Goal: Information Seeking & Learning: Learn about a topic

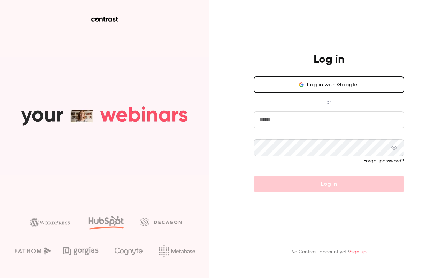
click at [336, 89] on button "Log in with Google" at bounding box center [329, 84] width 150 height 17
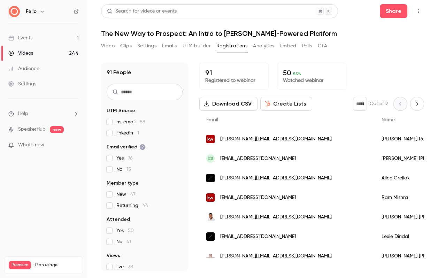
click at [22, 53] on div "Videos" at bounding box center [20, 53] width 25 height 7
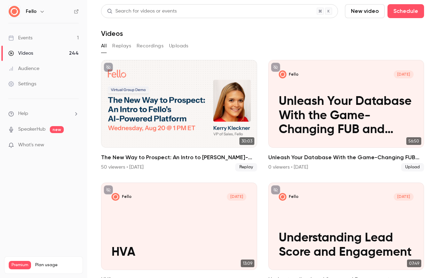
click at [178, 47] on button "Uploads" at bounding box center [179, 45] width 20 height 11
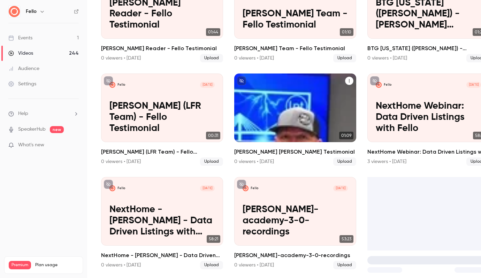
scroll to position [487, 0]
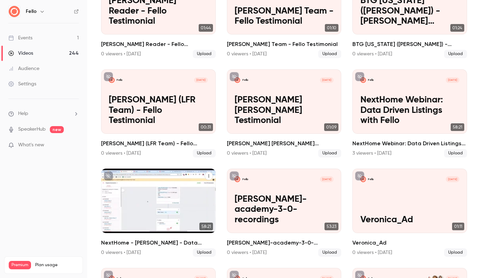
click at [170, 210] on p "NextHome - [PERSON_NAME] - Data Driven Listings with Fello" at bounding box center [158, 209] width 99 height 31
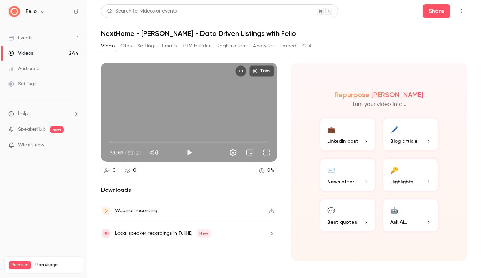
click at [129, 45] on button "Clips" at bounding box center [125, 45] width 11 height 11
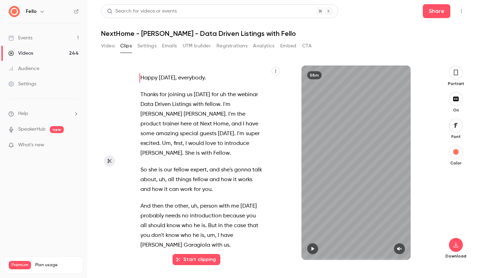
scroll to position [1511, 0]
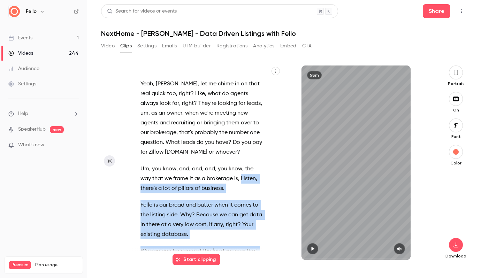
drag, startPoint x: 241, startPoint y: 140, endPoint x: 249, endPoint y: 254, distance: 114.8
click at [249, 254] on div "Happy [DATE] , everybody . Thanks for joining us [DATE] for uh the webinar Data…" at bounding box center [206, 162] width 149 height 194
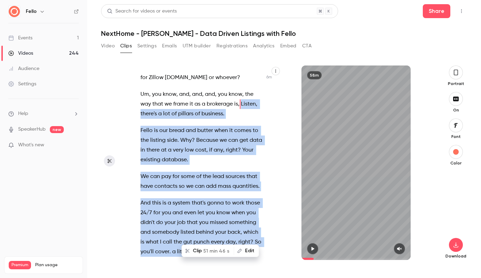
click at [223, 198] on span "gonna" at bounding box center [215, 203] width 17 height 10
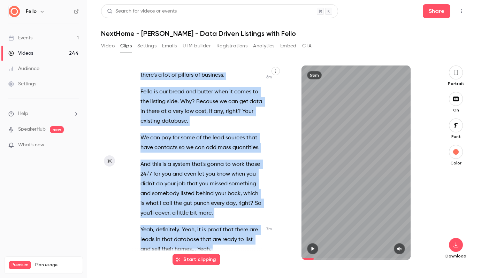
scroll to position [1629, 0]
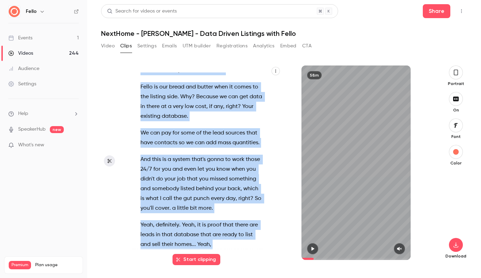
drag, startPoint x: 241, startPoint y: 107, endPoint x: 259, endPoint y: 221, distance: 115.3
click at [259, 221] on div "Happy [DATE] , everybody . Thanks for joining us [DATE] for uh the webinar Data…" at bounding box center [205, 165] width 146 height 187
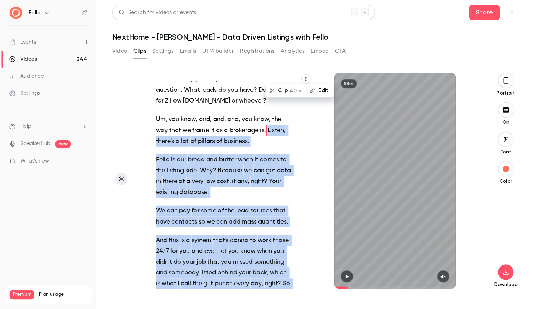
scroll to position [1572, 0]
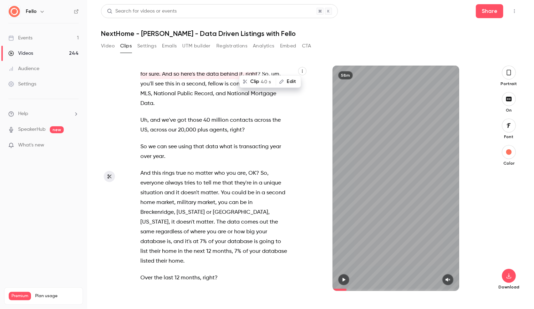
click at [244, 188] on span "could" at bounding box center [239, 193] width 15 height 10
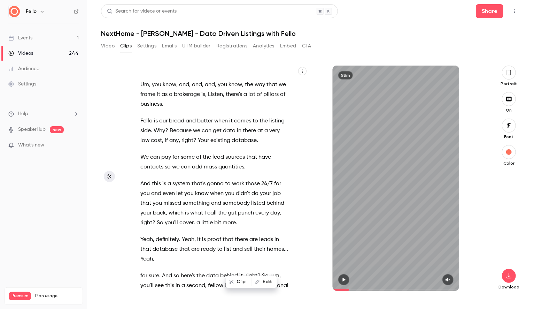
click at [233, 109] on div "Happy [DATE] , everybody . Thanks for joining us [DATE] for uh the webinar Data…" at bounding box center [218, 181] width 173 height 218
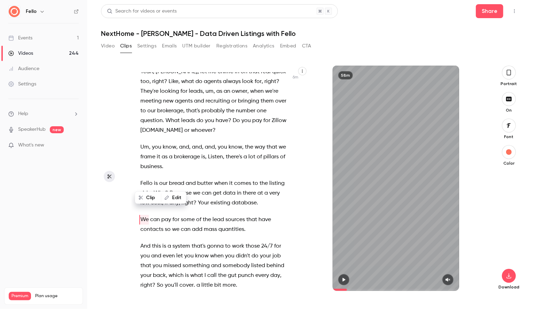
scroll to position [1307, 0]
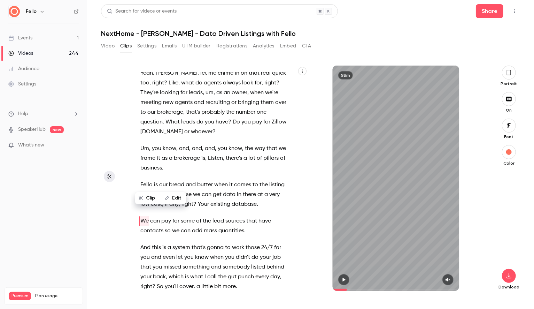
click at [140, 145] on div "Happy [DATE] , everybody . Thanks for joining us [DATE] for uh the webinar Data…" at bounding box center [218, 181] width 173 height 218
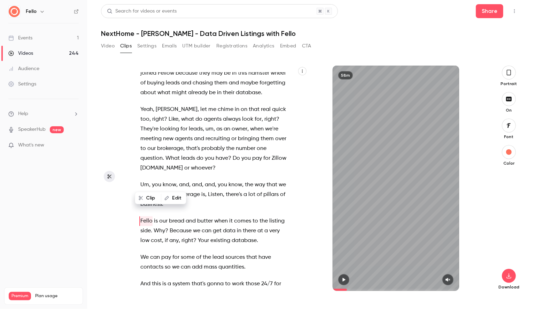
click at [243, 235] on span "database" at bounding box center [244, 240] width 25 height 10
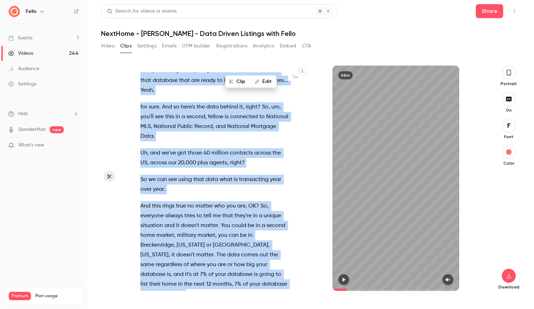
scroll to position [1591, 0]
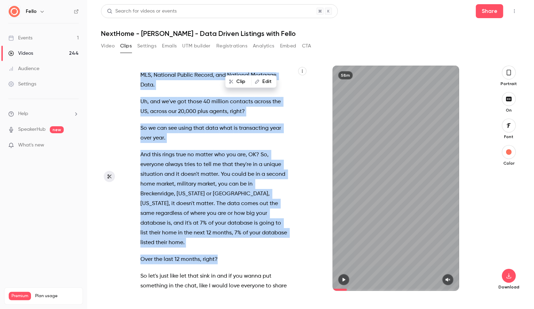
drag, startPoint x: 141, startPoint y: 161, endPoint x: 219, endPoint y: 208, distance: 91.1
click at [219, 208] on div "Happy [DATE] , everybody . Thanks for joining us [DATE] for uh the webinar Data…" at bounding box center [218, 181] width 173 height 218
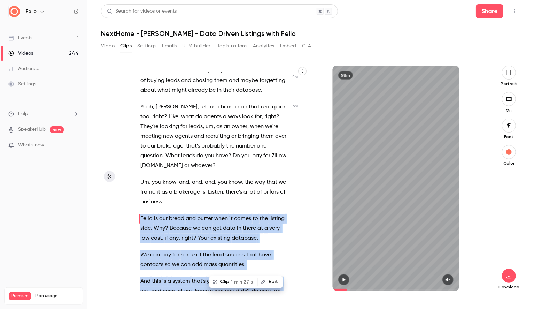
scroll to position [1271, 0]
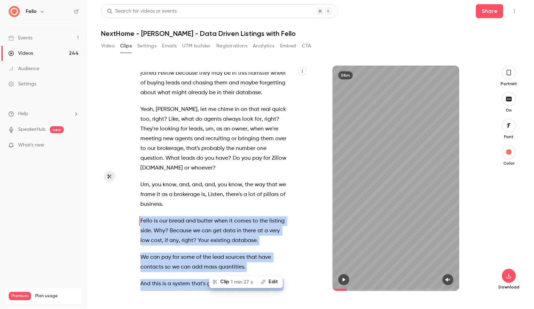
click at [226, 278] on button "Clip 1 min 27 s" at bounding box center [233, 281] width 47 height 11
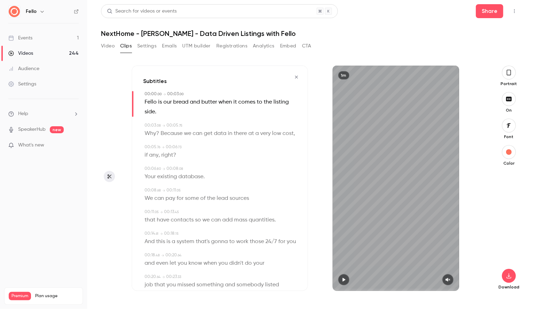
click at [437, 74] on icon "button" at bounding box center [509, 73] width 6 height 8
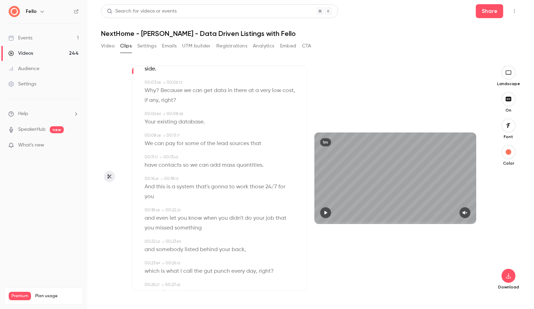
scroll to position [42, 0]
click at [231, 187] on span "to" at bounding box center [232, 187] width 6 height 10
type input "****"
click at [226, 187] on span "gonna" at bounding box center [219, 187] width 17 height 10
click at [222, 194] on button "Edit" at bounding box center [217, 199] width 24 height 11
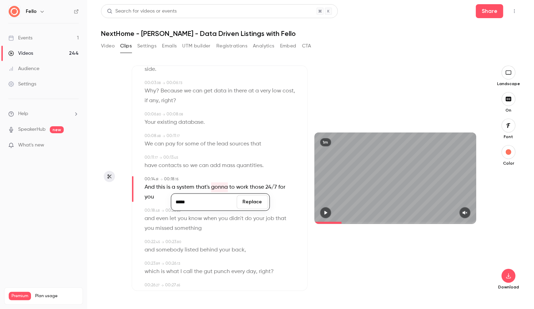
type input "*****"
click at [252, 204] on button "Replace" at bounding box center [252, 202] width 31 height 14
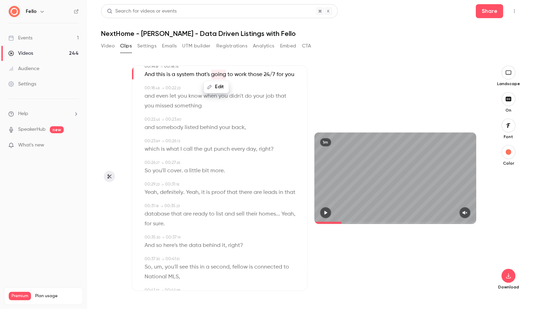
scroll to position [156, 0]
click at [437, 213] on icon "button" at bounding box center [465, 212] width 6 height 5
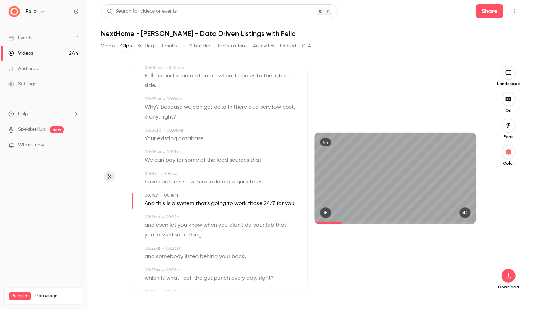
scroll to position [27, 0]
click at [148, 74] on span "Fello" at bounding box center [151, 75] width 12 height 10
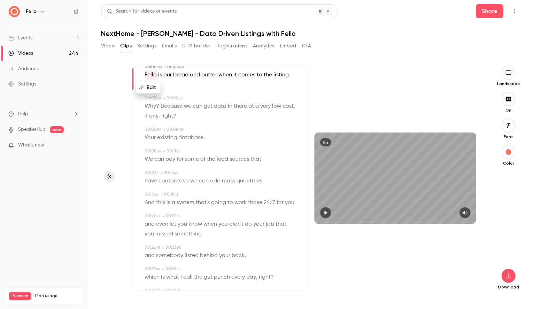
click at [326, 210] on icon "button" at bounding box center [326, 212] width 6 height 5
click at [325, 211] on icon "button" at bounding box center [325, 212] width 3 height 4
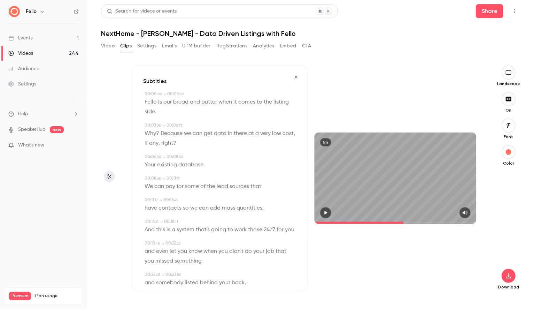
click at [296, 75] on icon "button" at bounding box center [296, 77] width 6 height 5
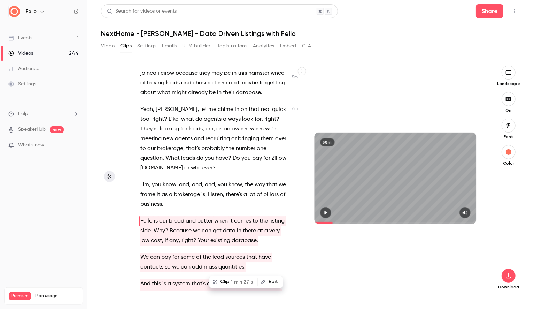
click at [216, 189] on span "Listen" at bounding box center [215, 194] width 15 height 10
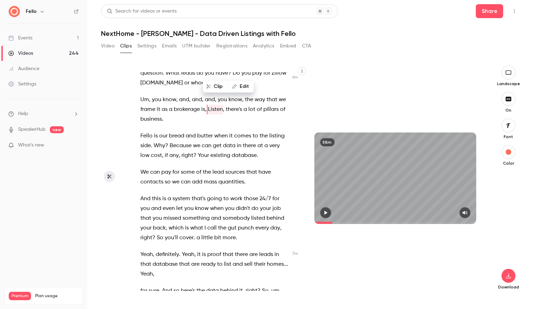
scroll to position [1397, 0]
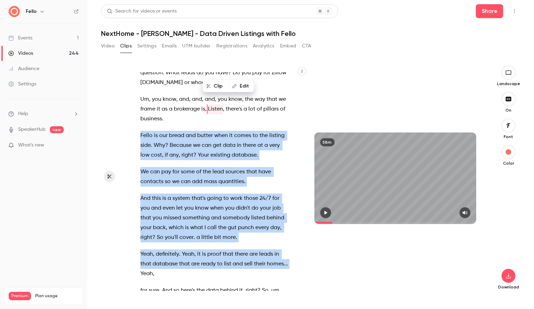
drag, startPoint x: 141, startPoint y: 96, endPoint x: 292, endPoint y: 224, distance: 197.6
click at [292, 224] on div "Happy [DATE] , everybody . Thanks for joining us [DATE] for uh the webinar Data…" at bounding box center [218, 181] width 172 height 218
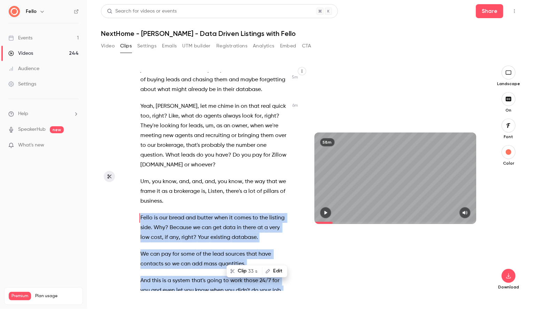
scroll to position [1312, 0]
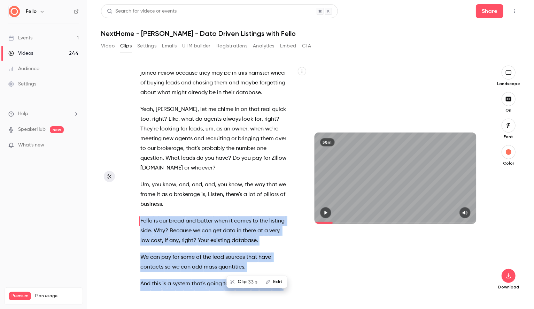
click at [243, 278] on button "Clip 33 s" at bounding box center [244, 281] width 34 height 11
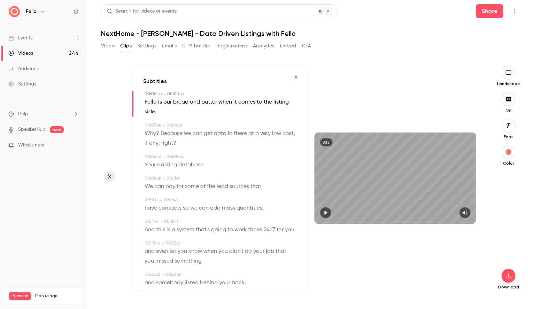
click at [149, 99] on span "Fello" at bounding box center [151, 102] width 12 height 10
click at [327, 212] on icon "button" at bounding box center [325, 212] width 3 height 4
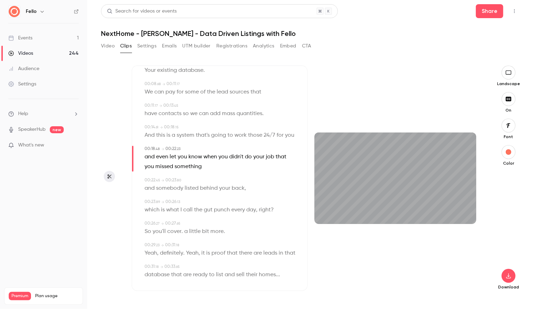
scroll to position [100, 0]
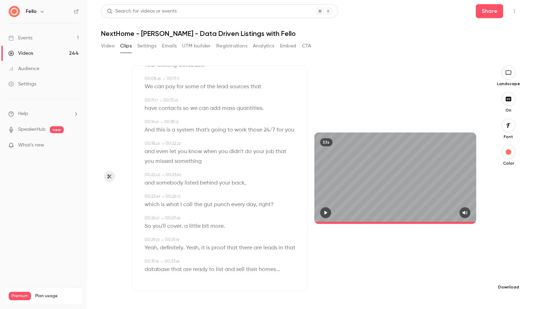
click at [437, 275] on icon "button" at bounding box center [508, 276] width 8 height 6
click at [437, 265] on span "Full HD" at bounding box center [457, 262] width 80 height 7
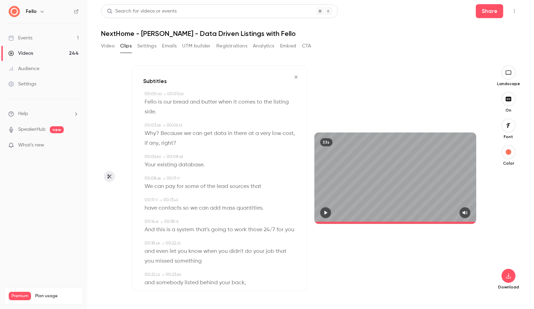
click at [297, 76] on icon "button" at bounding box center [296, 77] width 6 height 5
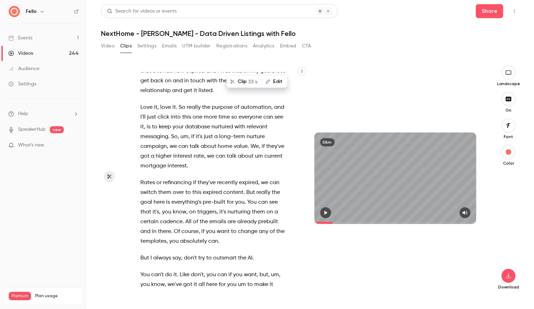
scroll to position [13398, 0]
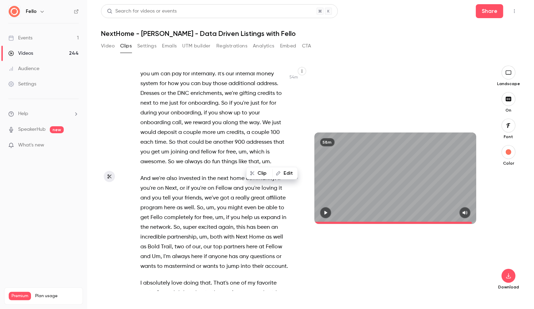
scroll to position [13343, 0]
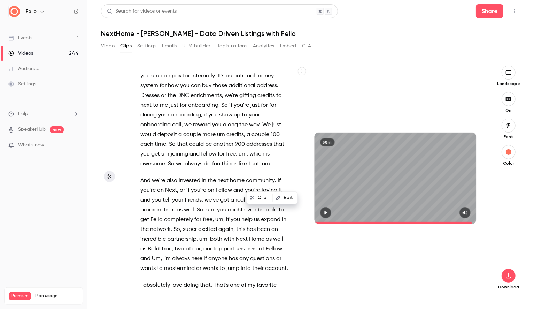
click at [326, 211] on icon "button" at bounding box center [326, 212] width 6 height 5
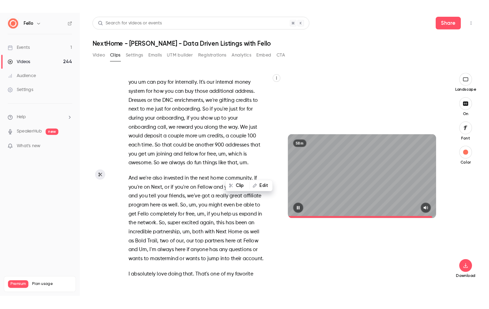
scroll to position [13352, 0]
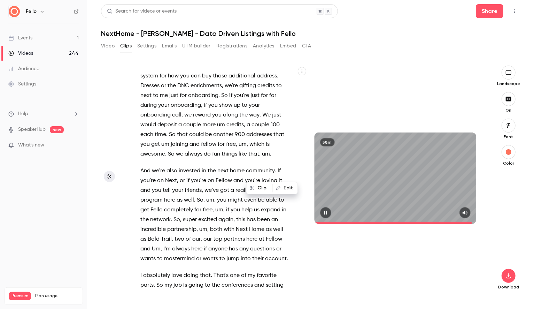
click at [326, 211] on icon "button" at bounding box center [326, 212] width 6 height 5
type input "******"
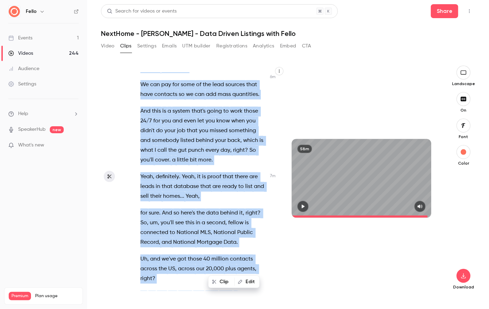
scroll to position [1707, 0]
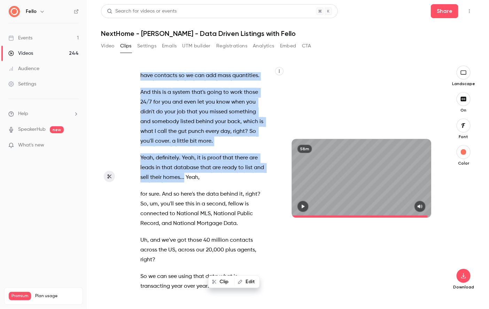
drag, startPoint x: 140, startPoint y: 124, endPoint x: 184, endPoint y: 130, distance: 43.6
click at [184, 130] on div "Happy [DATE] , everybody . Thanks for joining us [DATE] for uh the webinar Data…" at bounding box center [207, 181] width 150 height 218
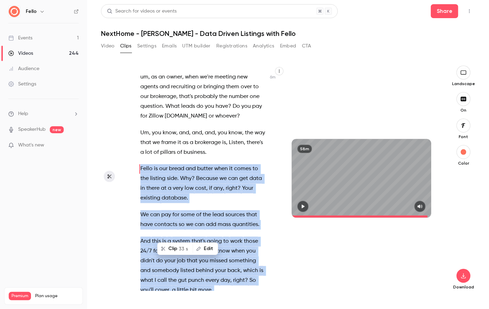
copy div "Fello is our bread and butter when it comes to the listing side . Why ? Because…"
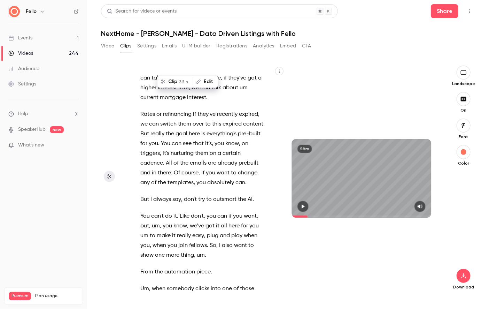
scroll to position [15300, 0]
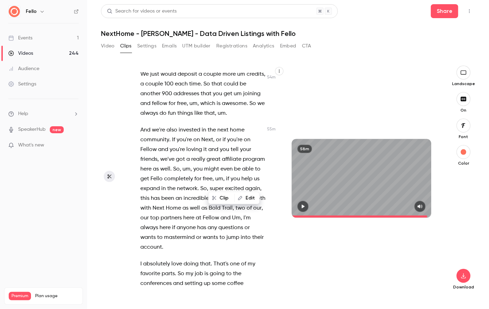
scroll to position [15234, 0]
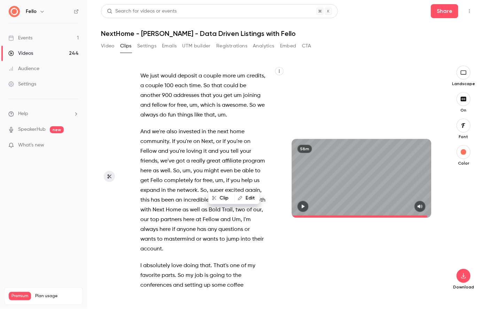
click at [304, 205] on icon "button" at bounding box center [303, 206] width 6 height 5
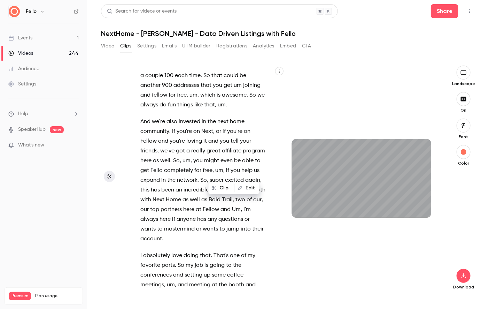
click at [126, 145] on section "Happy [DATE] , everybody . Thanks for joining us [DATE] for uh the webinar Data…" at bounding box center [288, 186] width 374 height 243
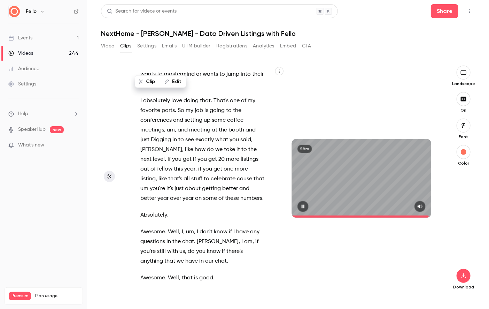
scroll to position [15409, 0]
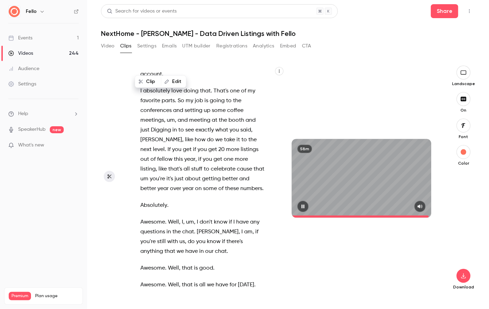
click at [302, 207] on icon "button" at bounding box center [303, 206] width 6 height 5
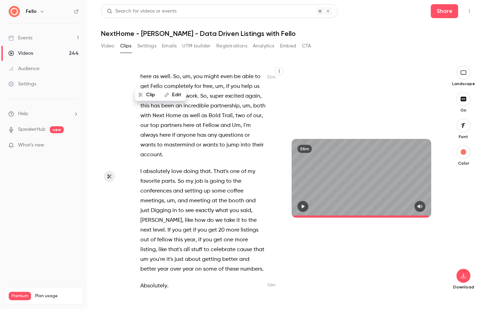
scroll to position [15314, 0]
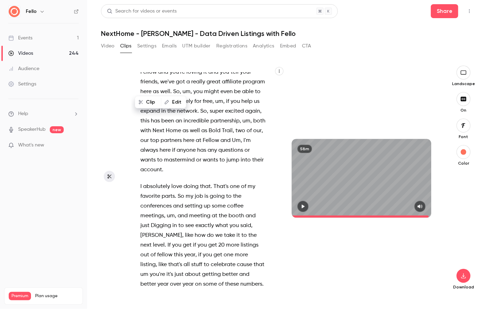
drag, startPoint x: 263, startPoint y: 171, endPoint x: 166, endPoint y: 123, distance: 107.5
click at [166, 123] on div "Happy [DATE] , everybody . Thanks for joining us [DATE] for uh the webinar Data…" at bounding box center [207, 181] width 150 height 218
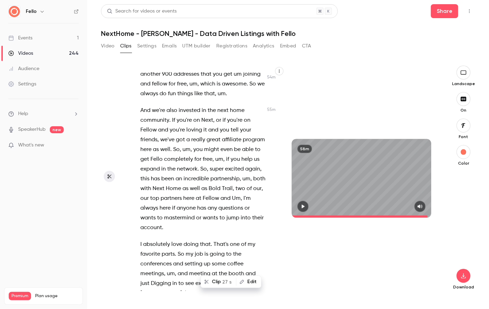
scroll to position [15254, 0]
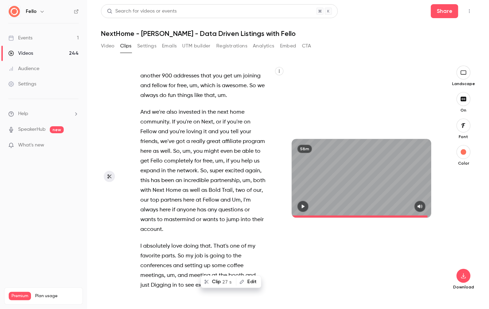
copy div "this is something we've always looked for is what tool was ever out there that …"
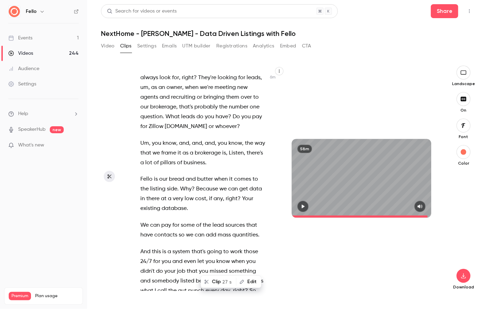
scroll to position [1569, 0]
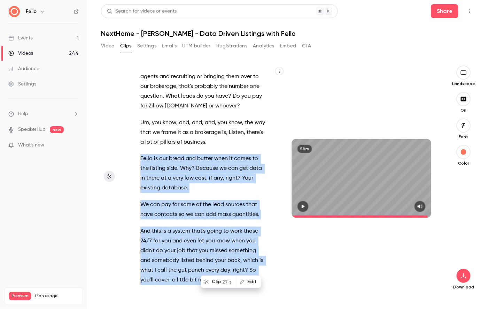
drag, startPoint x: 141, startPoint y: 109, endPoint x: 199, endPoint y: 270, distance: 170.2
click at [199, 270] on div "Happy [DATE] , everybody . Thanks for joining us [DATE] for uh the webinar Data…" at bounding box center [207, 181] width 150 height 218
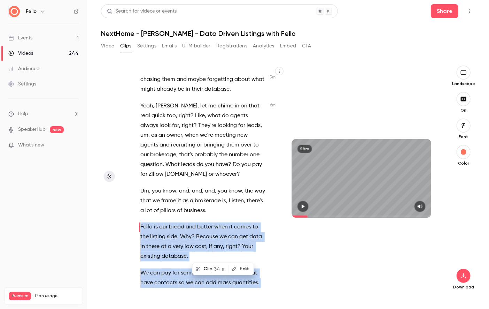
copy div "Fello is our bread and butter when it comes to the listing side . Why ? Because…"
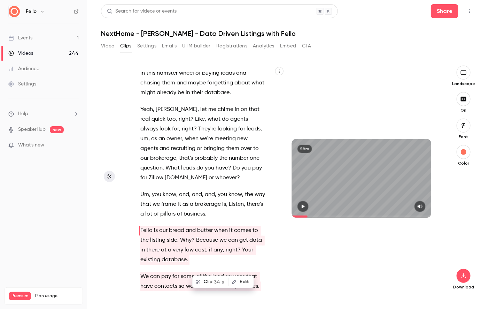
type input "*****"
